Goal: Information Seeking & Learning: Learn about a topic

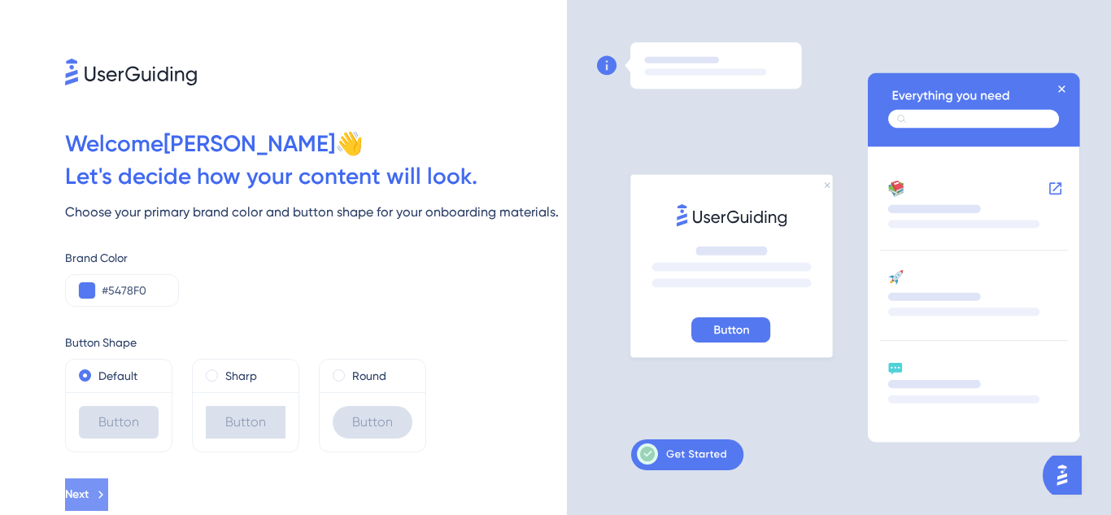
click at [108, 492] on button "Next" at bounding box center [86, 494] width 43 height 33
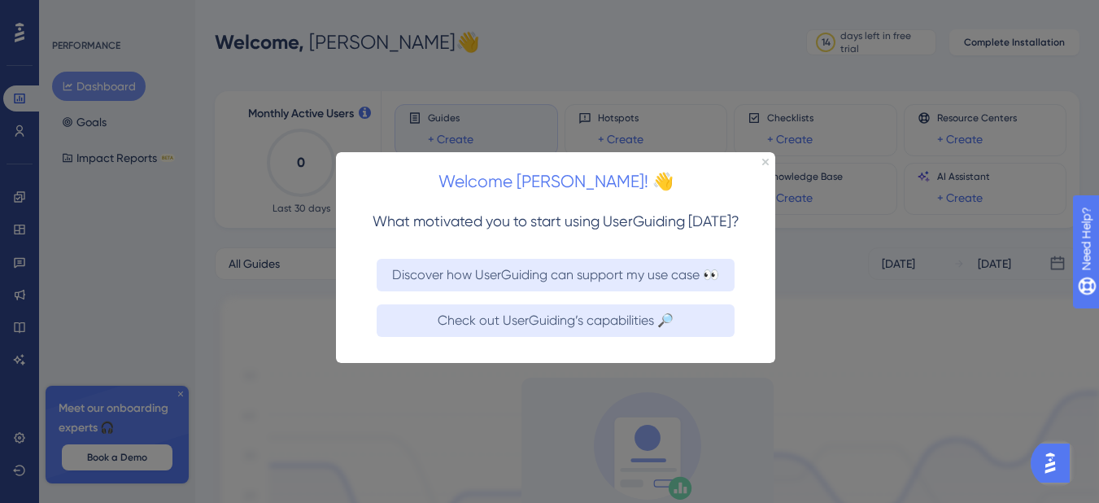
click at [529, 388] on div at bounding box center [549, 251] width 1099 height 503
click at [539, 182] on h2 "Welcome Sonu! 👋" at bounding box center [555, 182] width 413 height 28
click at [827, 351] on div at bounding box center [549, 251] width 1099 height 503
click at [424, 394] on div at bounding box center [549, 251] width 1099 height 503
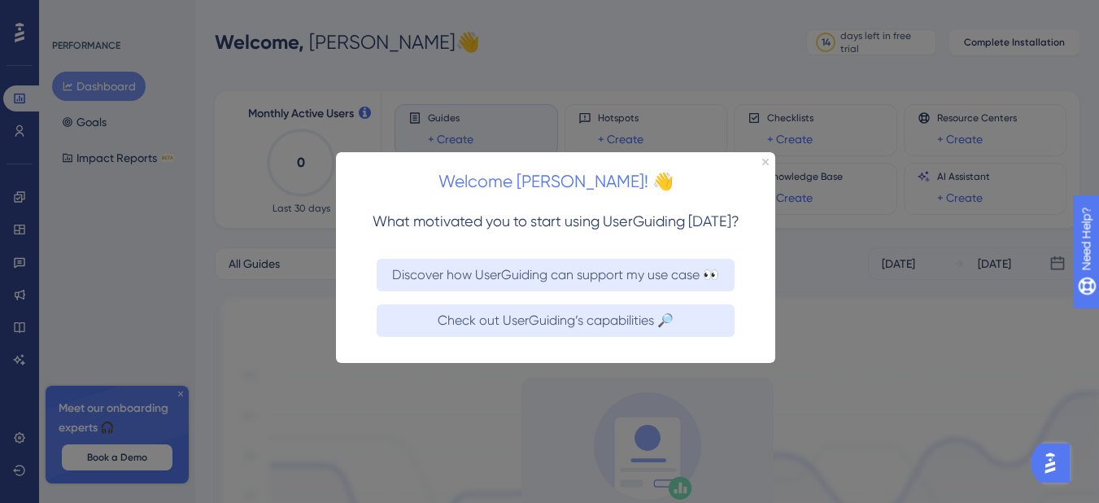
click at [110, 81] on div at bounding box center [549, 251] width 1099 height 503
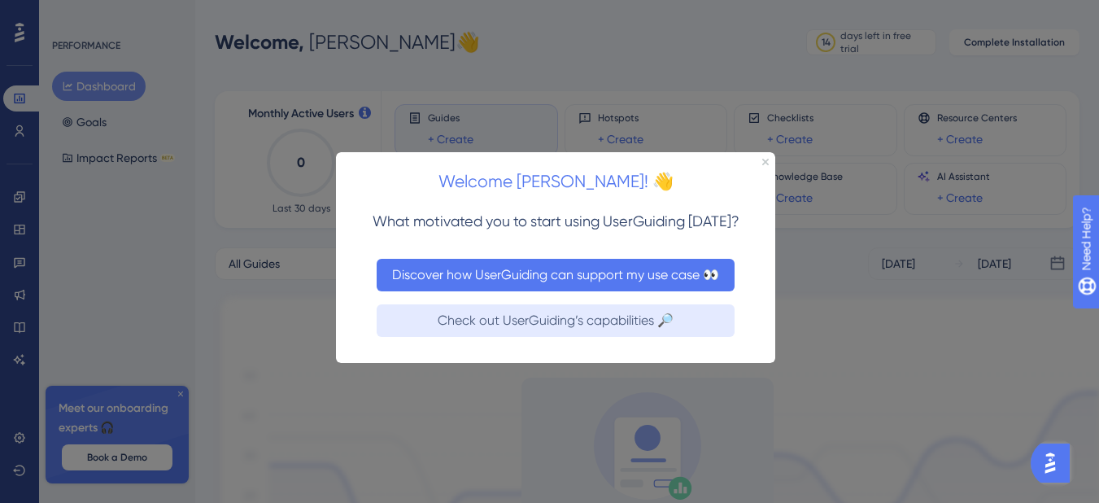
click at [465, 267] on button "Discover how UserGuiding can support my use case 👀" at bounding box center [556, 274] width 358 height 33
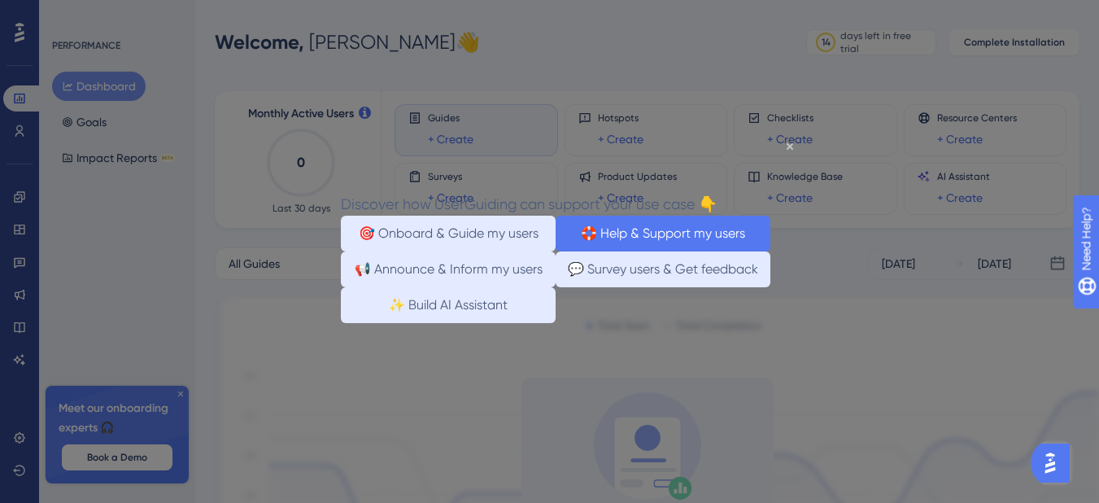
click at [639, 234] on button "🛟 Help & Support my users" at bounding box center [663, 233] width 215 height 36
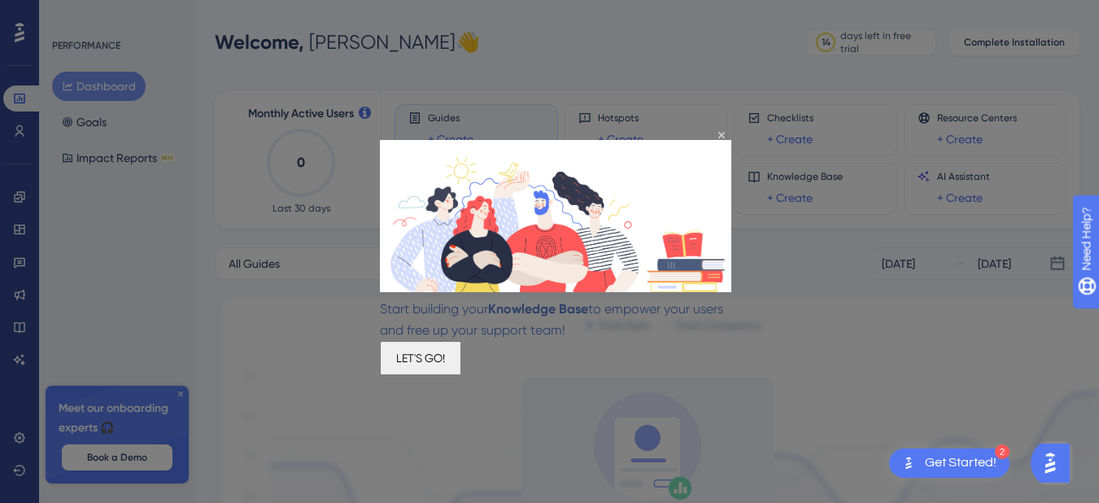
click at [461, 359] on button "LET'S GO!" at bounding box center [420, 358] width 81 height 34
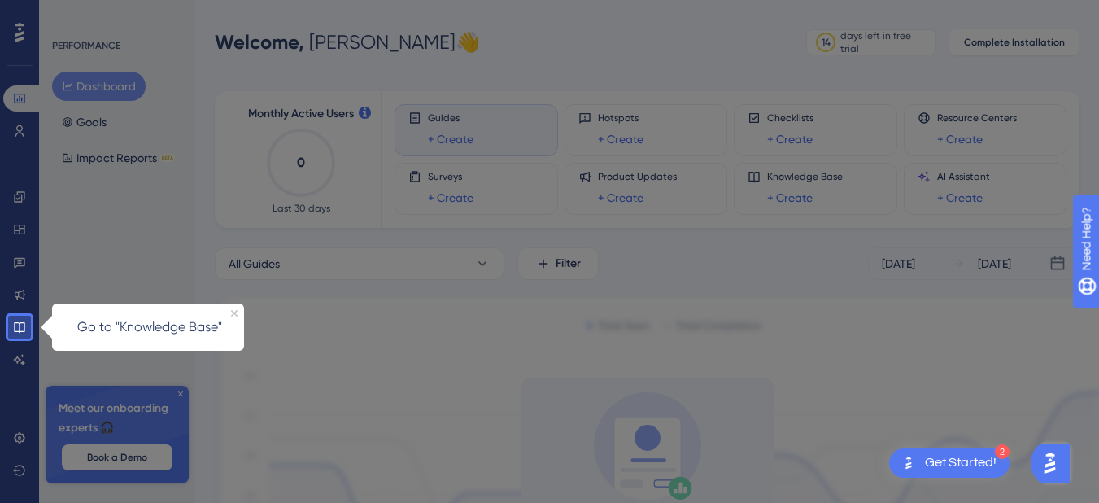
click at [27, 96] on div at bounding box center [19, 158] width 23 height 316
click at [16, 321] on icon at bounding box center [19, 327] width 13 height 13
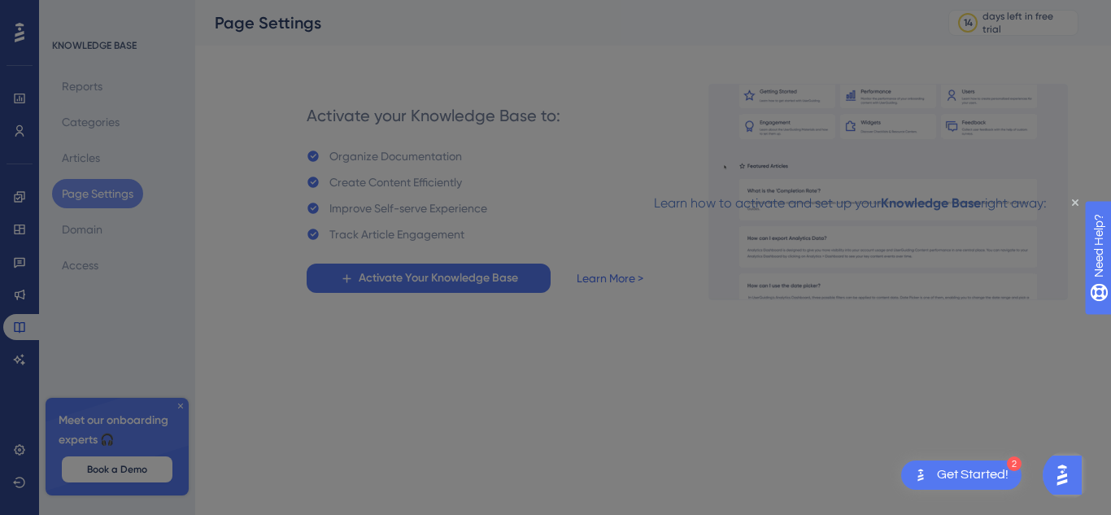
click at [17, 294] on div at bounding box center [555, 257] width 1111 height 515
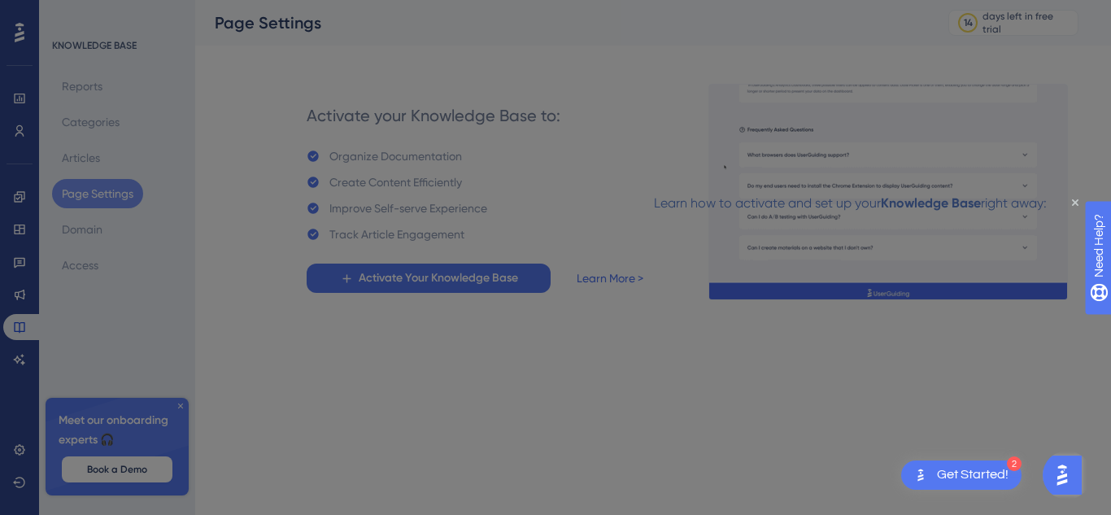
click at [17, 294] on div at bounding box center [555, 257] width 1111 height 515
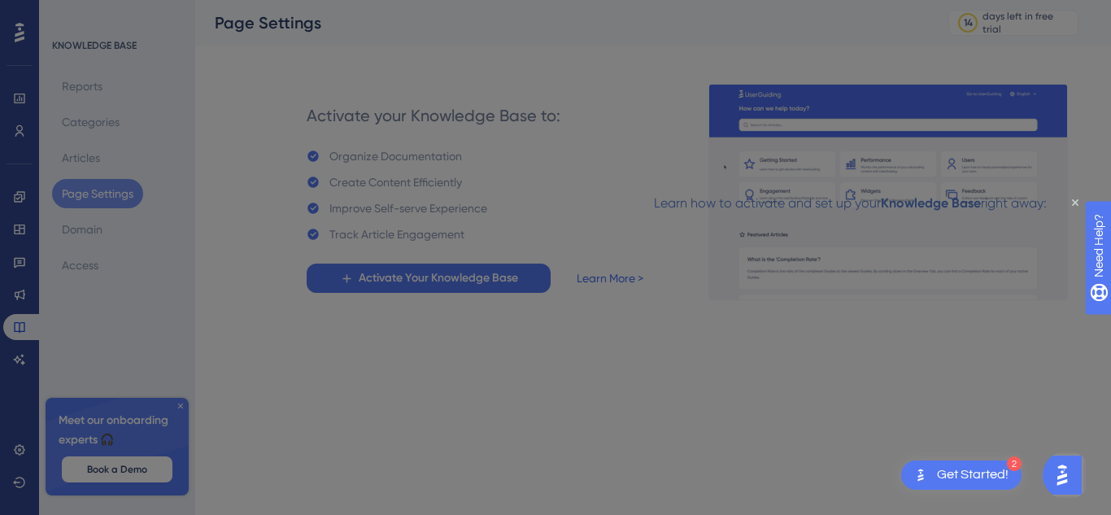
drag, startPoint x: 17, startPoint y: 294, endPoint x: 15, endPoint y: 270, distance: 23.7
click at [15, 270] on div at bounding box center [555, 257] width 1111 height 515
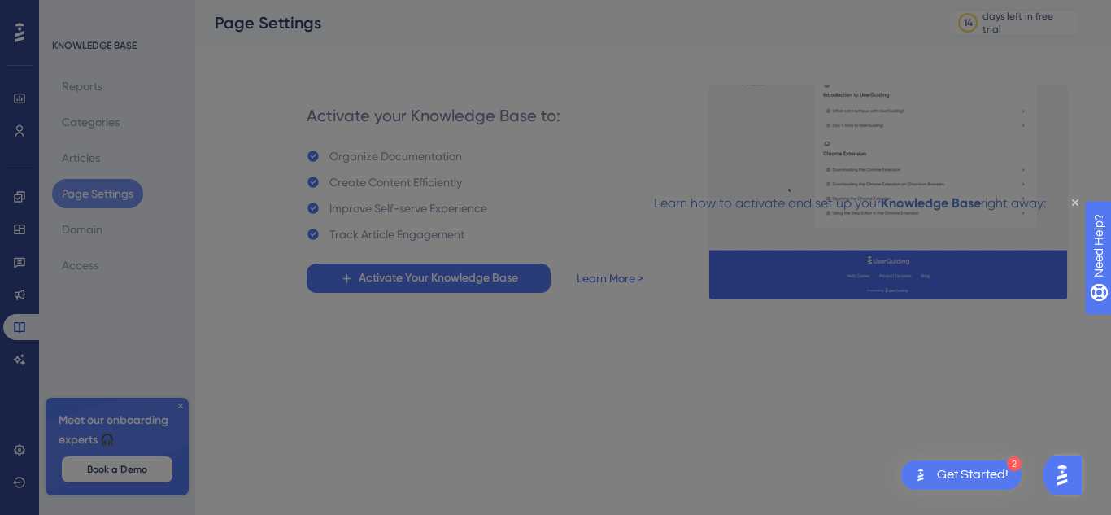
click at [15, 258] on div at bounding box center [555, 257] width 1111 height 515
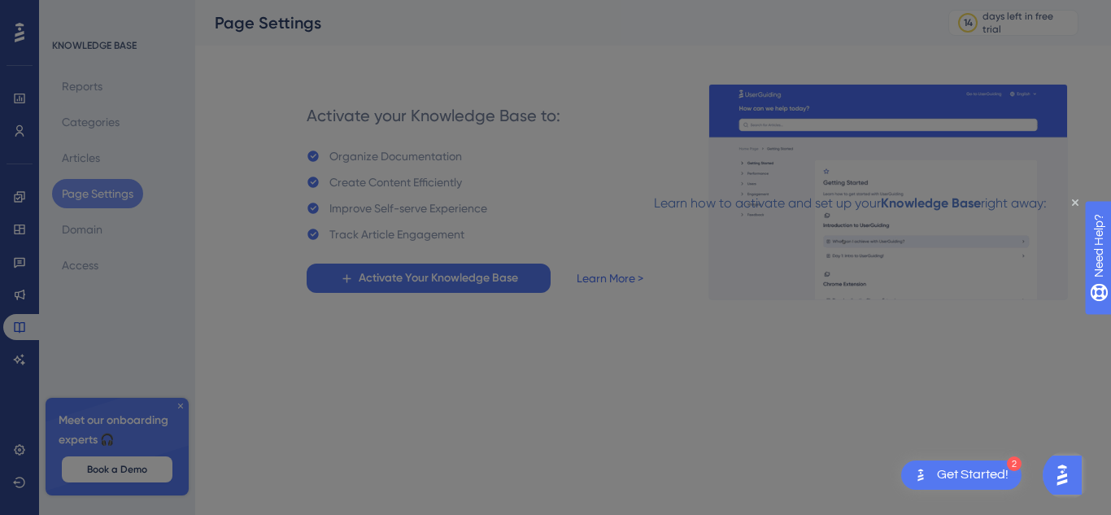
click at [15, 356] on div at bounding box center [555, 257] width 1111 height 515
click at [22, 295] on div at bounding box center [555, 257] width 1111 height 515
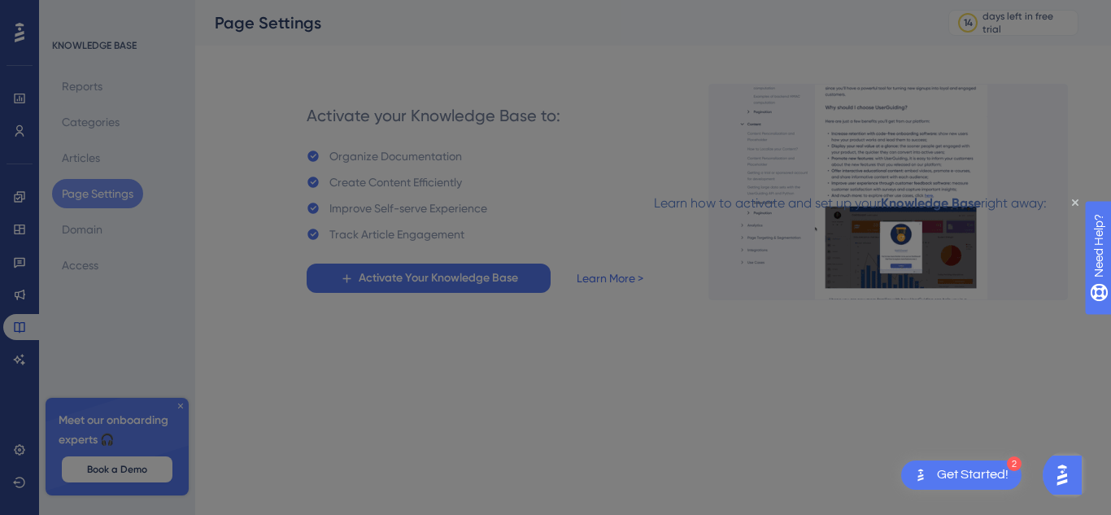
click at [22, 295] on div at bounding box center [555, 257] width 1111 height 515
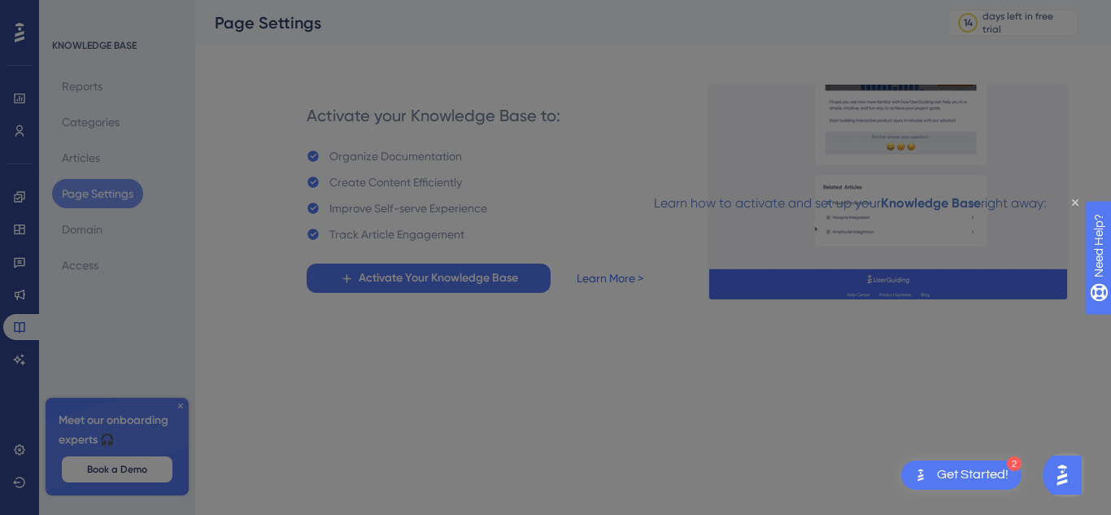
click at [22, 295] on div at bounding box center [555, 257] width 1111 height 515
click at [18, 264] on div at bounding box center [555, 257] width 1111 height 515
click at [331, 360] on div at bounding box center [555, 257] width 1111 height 515
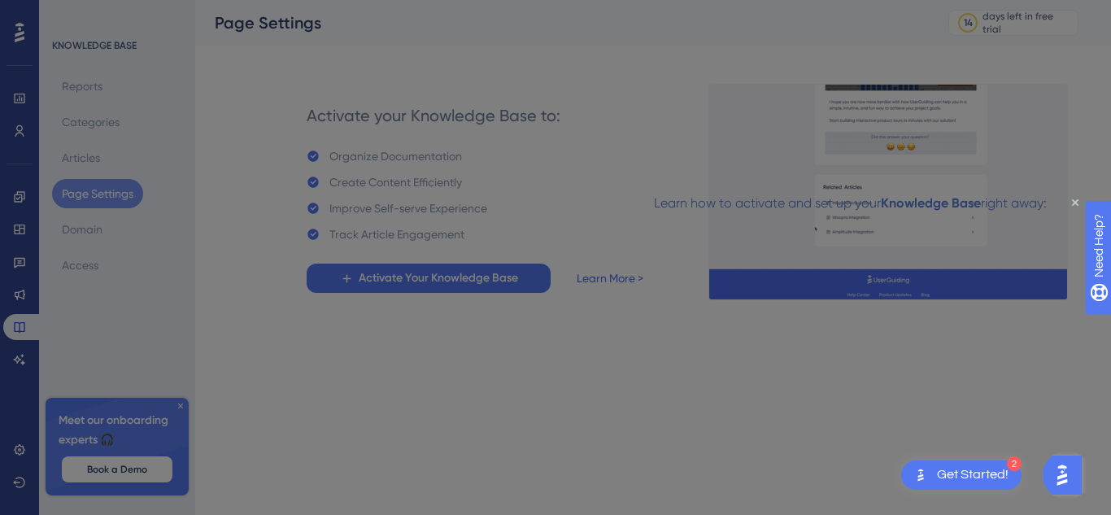
click at [180, 404] on div at bounding box center [555, 257] width 1111 height 515
click at [17, 323] on div at bounding box center [555, 257] width 1111 height 515
click at [93, 159] on div at bounding box center [555, 257] width 1111 height 515
click at [92, 129] on div at bounding box center [555, 257] width 1111 height 515
click at [430, 182] on div at bounding box center [555, 257] width 1111 height 515
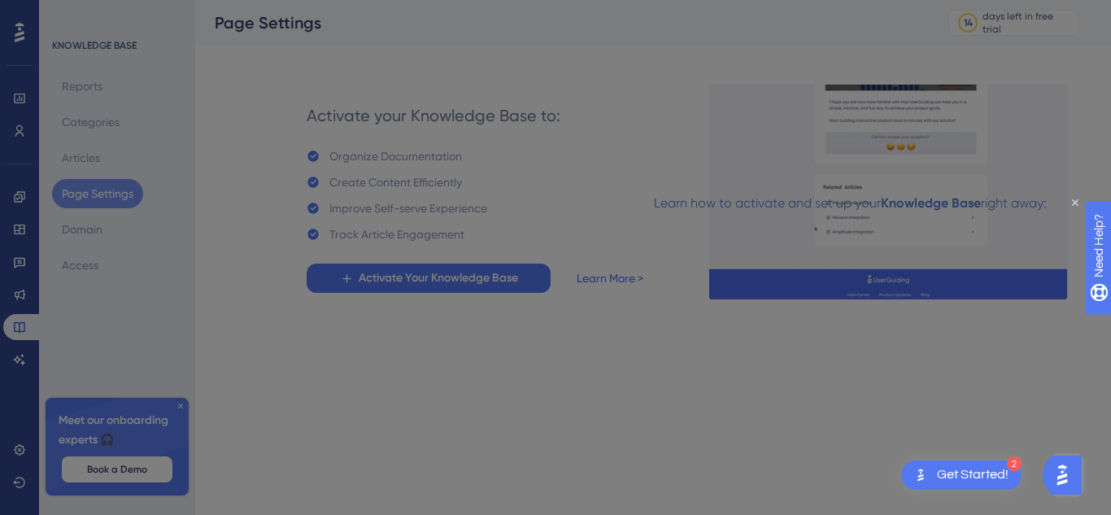
click at [430, 182] on div at bounding box center [555, 257] width 1111 height 515
drag, startPoint x: 430, startPoint y: 182, endPoint x: 247, endPoint y: 182, distance: 183.9
click at [247, 182] on div at bounding box center [555, 257] width 1111 height 515
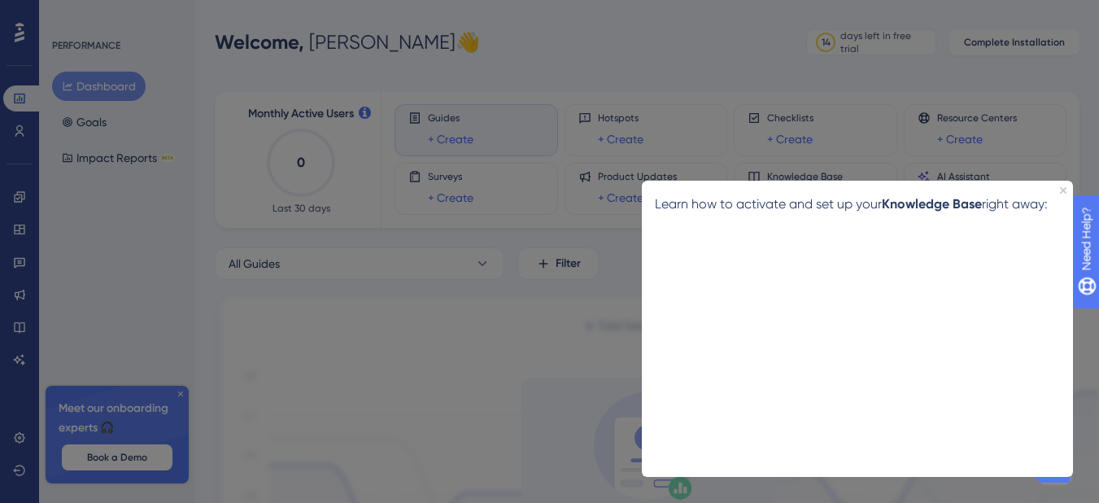
click at [547, 291] on div at bounding box center [549, 251] width 1099 height 503
